Goal: Navigation & Orientation: Find specific page/section

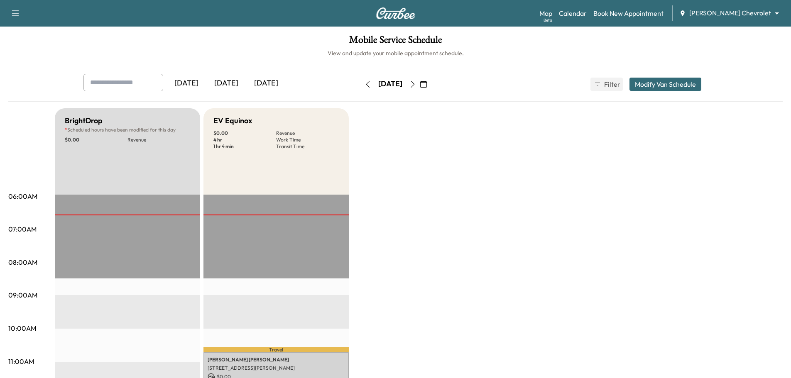
click at [416, 84] on icon "button" at bounding box center [413, 84] width 7 height 7
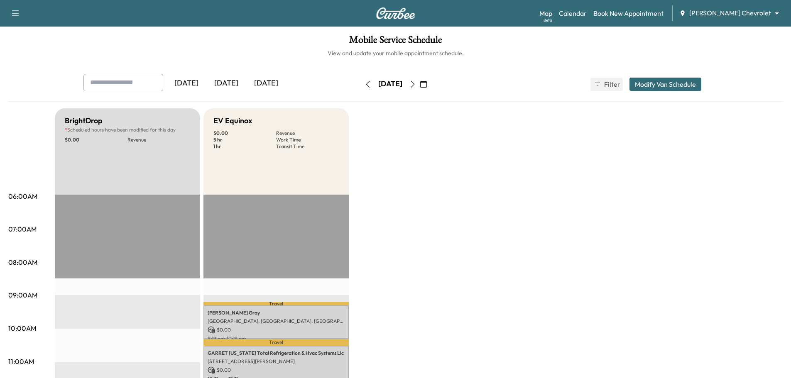
click at [416, 83] on icon "button" at bounding box center [413, 84] width 7 height 7
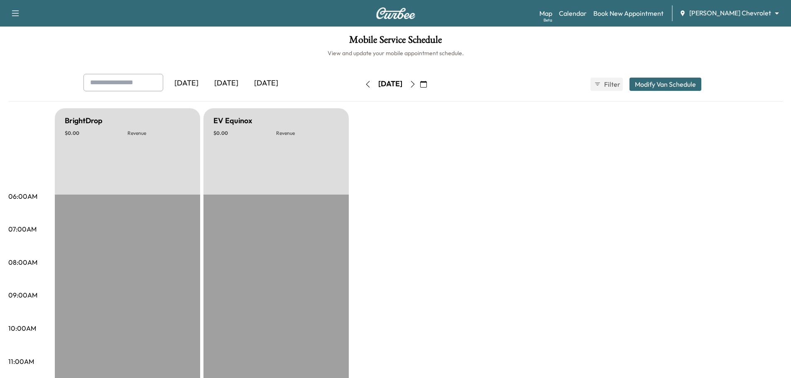
click at [416, 83] on icon "button" at bounding box center [413, 84] width 7 height 7
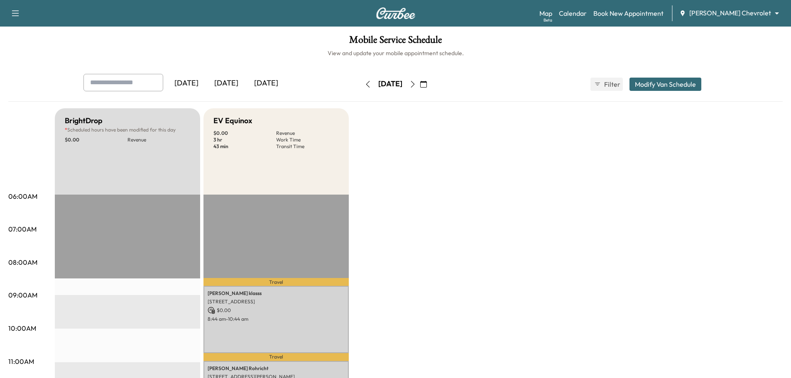
click at [416, 85] on icon "button" at bounding box center [413, 84] width 7 height 7
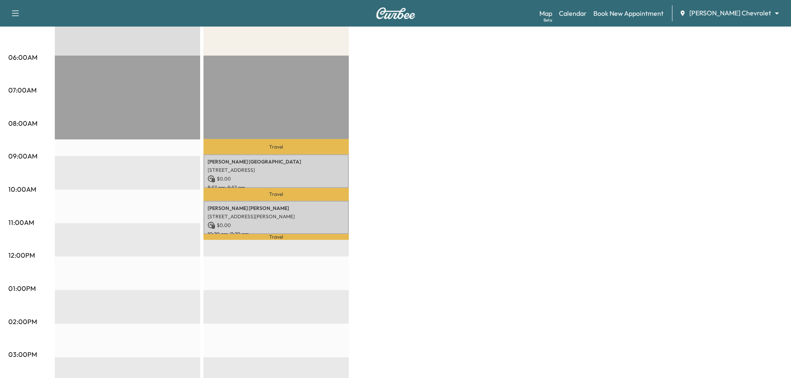
scroll to position [42, 0]
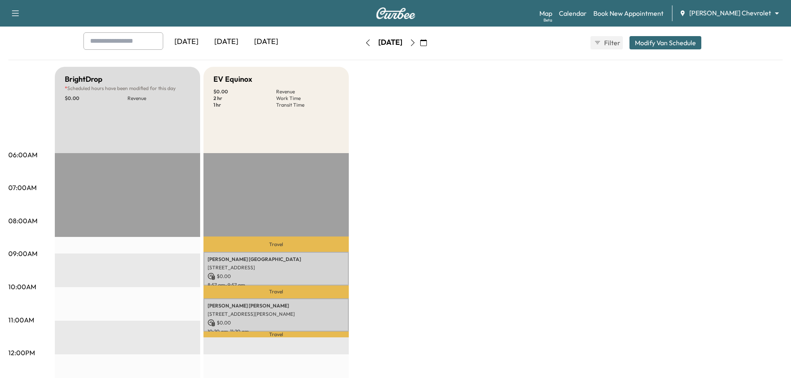
click at [416, 41] on icon "button" at bounding box center [413, 42] width 7 height 7
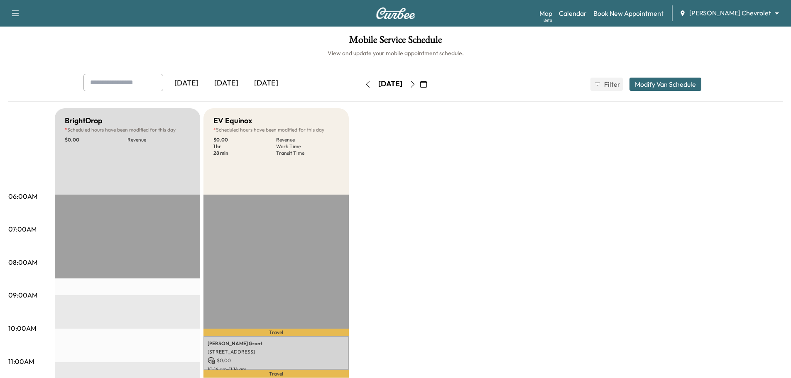
click at [420, 84] on button "button" at bounding box center [413, 84] width 14 height 13
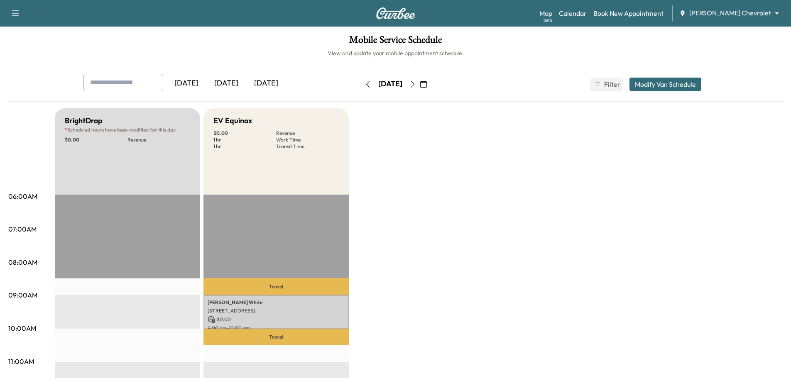
click at [416, 86] on icon "button" at bounding box center [413, 84] width 7 height 7
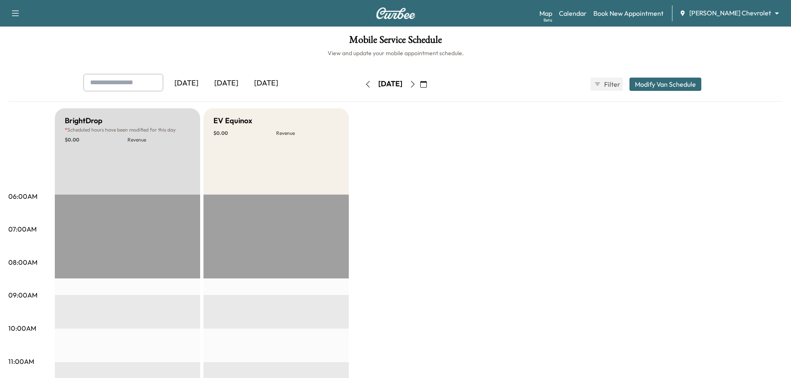
click at [365, 84] on icon "button" at bounding box center [368, 84] width 7 height 7
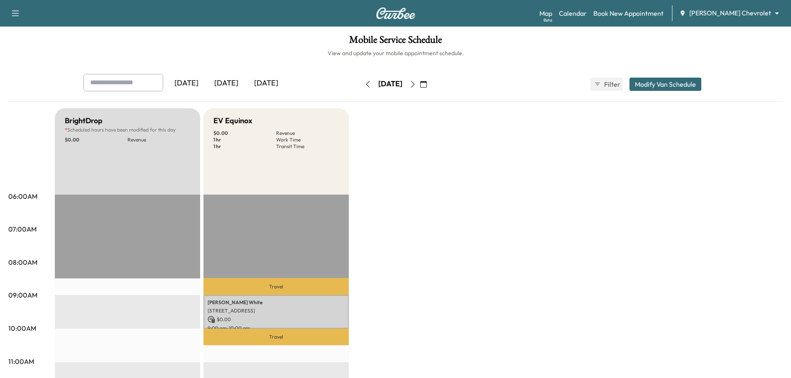
click at [365, 84] on icon "button" at bounding box center [368, 84] width 7 height 7
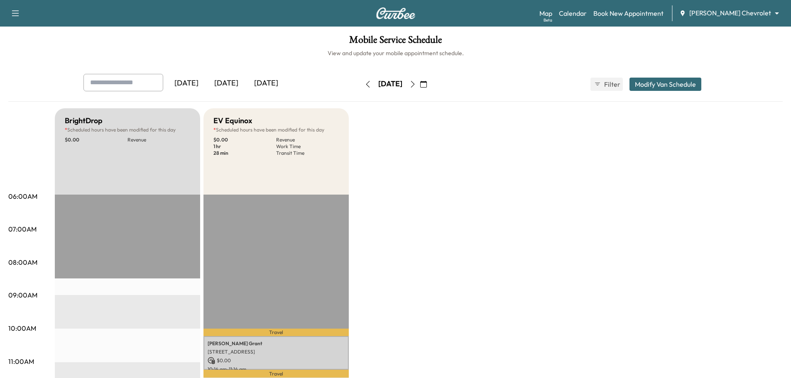
click at [361, 84] on button "button" at bounding box center [368, 84] width 14 height 13
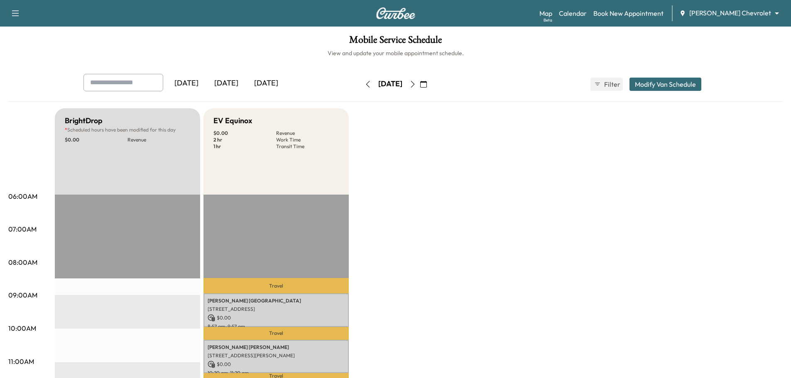
click at [365, 84] on icon "button" at bounding box center [368, 84] width 7 height 7
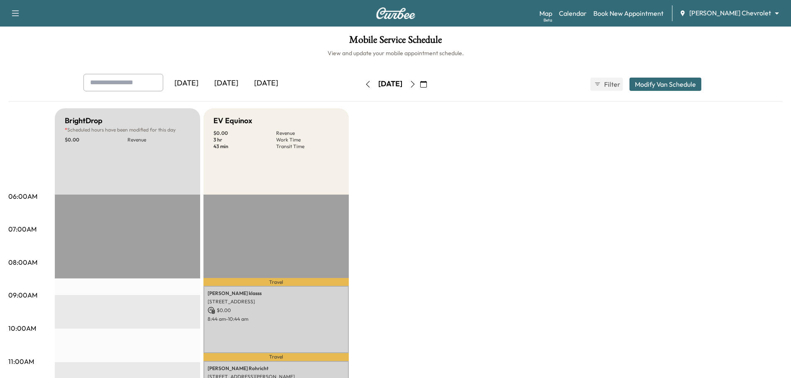
click at [365, 84] on icon "button" at bounding box center [368, 84] width 7 height 7
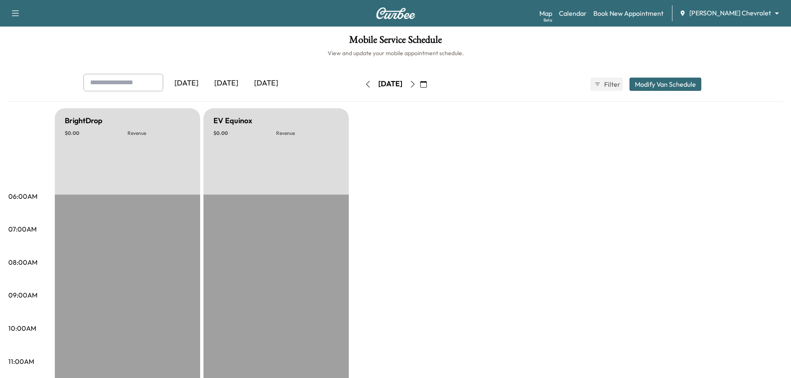
click at [361, 84] on button "button" at bounding box center [368, 84] width 14 height 13
click at [366, 84] on icon "button" at bounding box center [368, 84] width 4 height 7
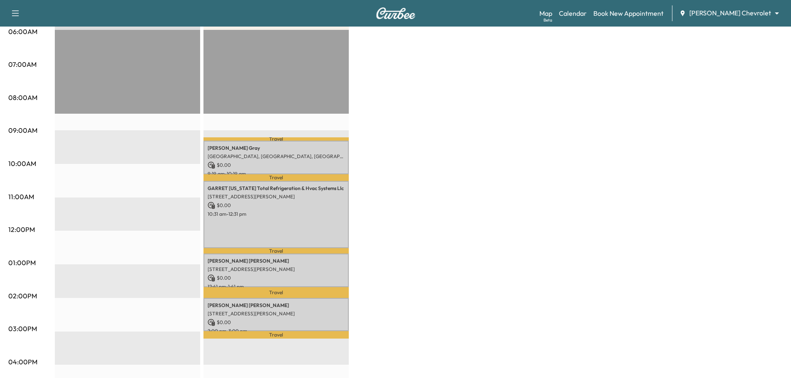
scroll to position [29, 0]
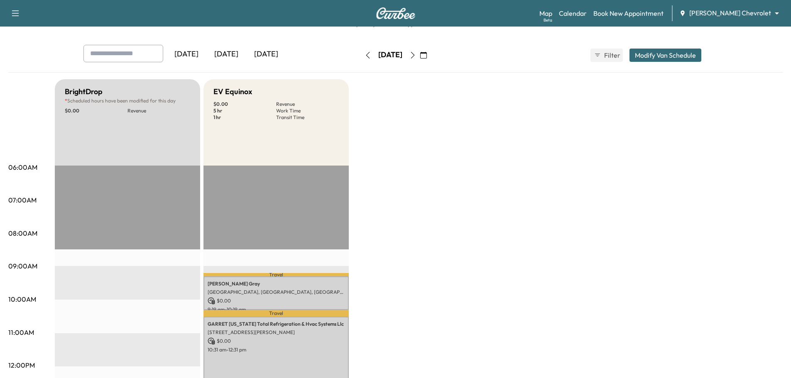
click at [365, 58] on icon "button" at bounding box center [368, 55] width 7 height 7
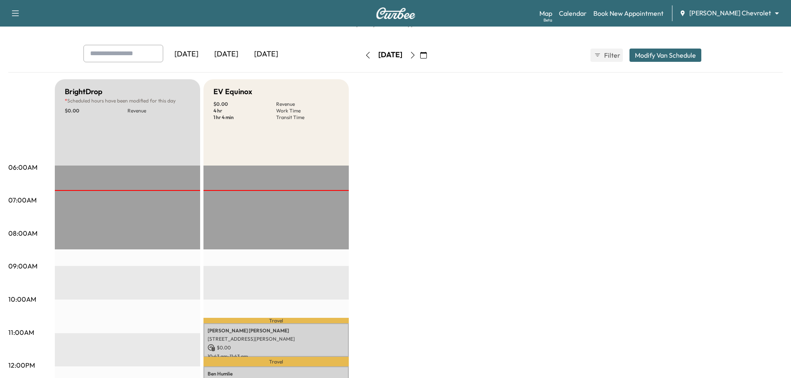
click at [361, 58] on button "button" at bounding box center [368, 55] width 14 height 13
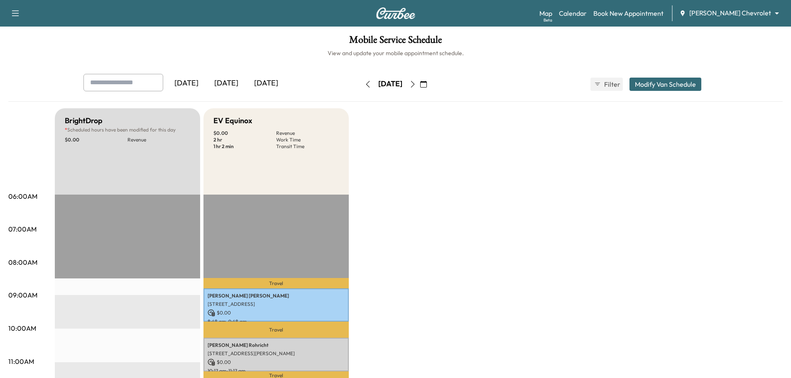
click at [416, 84] on icon "button" at bounding box center [413, 84] width 7 height 7
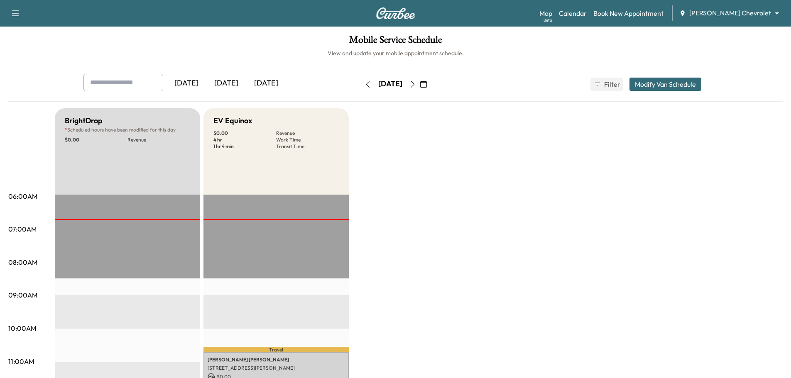
click at [416, 83] on icon "button" at bounding box center [413, 84] width 7 height 7
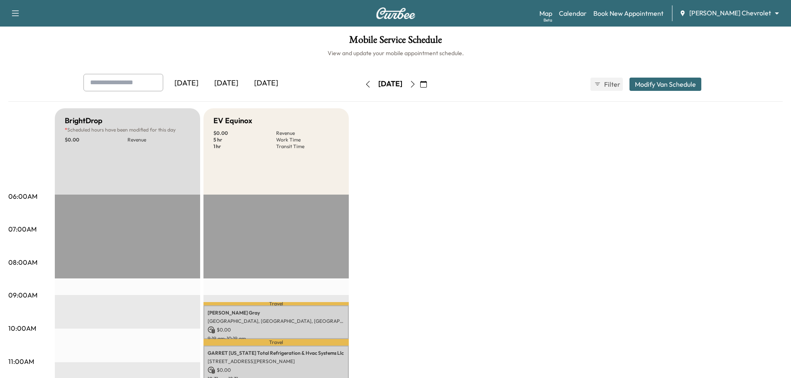
click at [365, 84] on icon "button" at bounding box center [368, 84] width 7 height 7
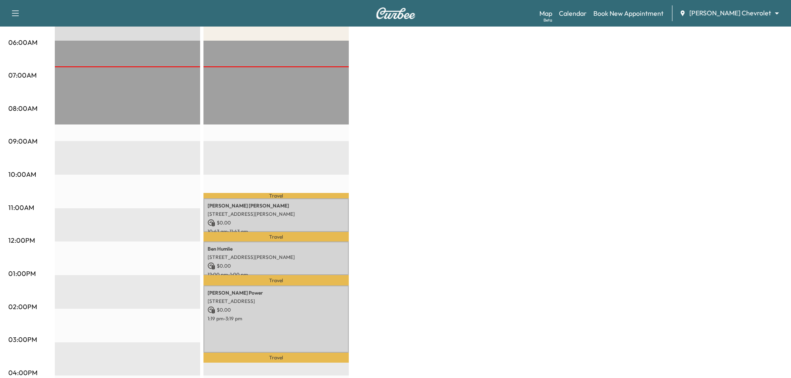
scroll to position [154, 0]
